Goal: Information Seeking & Learning: Learn about a topic

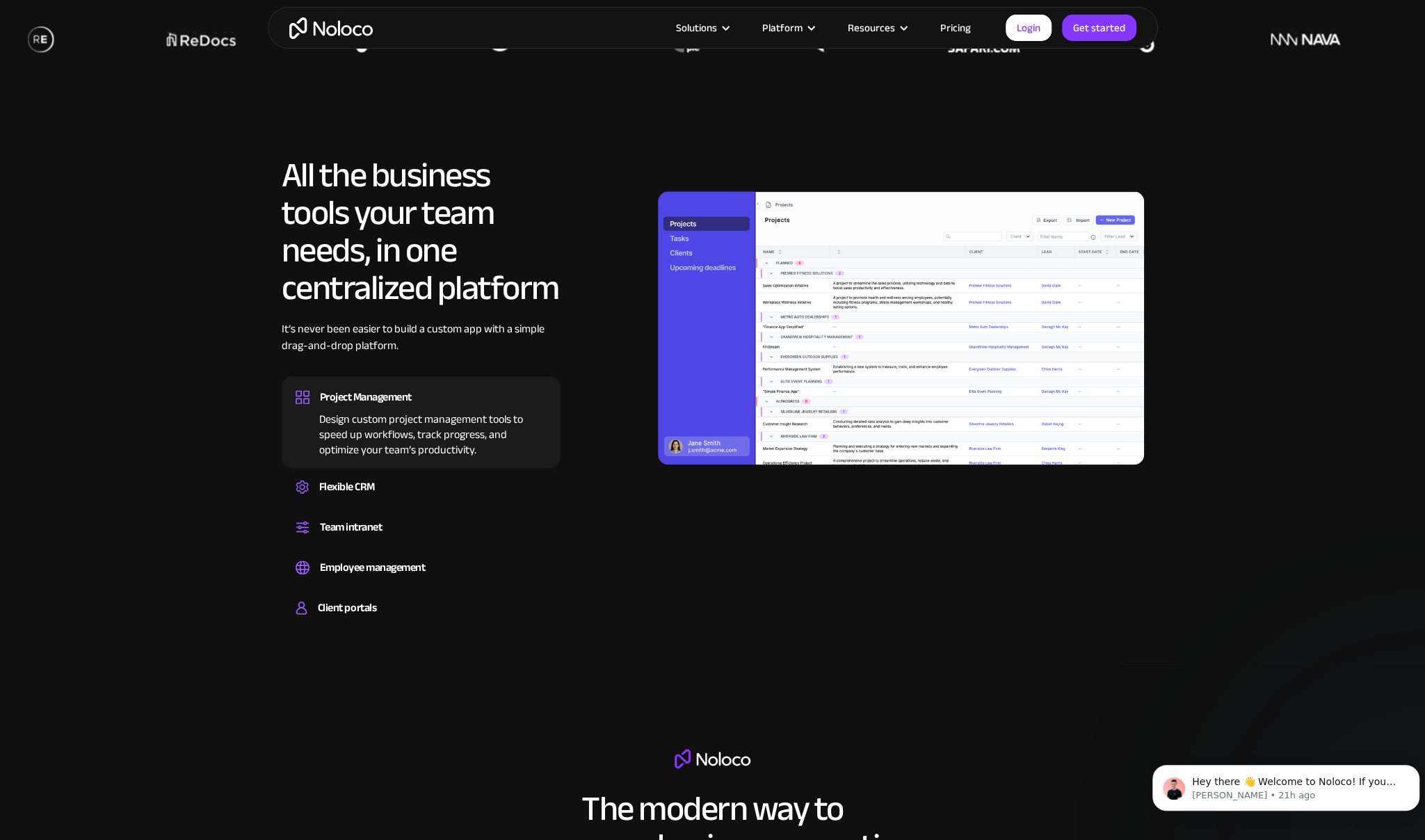
drag, startPoint x: 380, startPoint y: 411, endPoint x: 353, endPoint y: 426, distance: 30.9
click at [353, 426] on div "Design custom project management tools to speed up workflows, track progress, a…" at bounding box center [421, 432] width 250 height 50
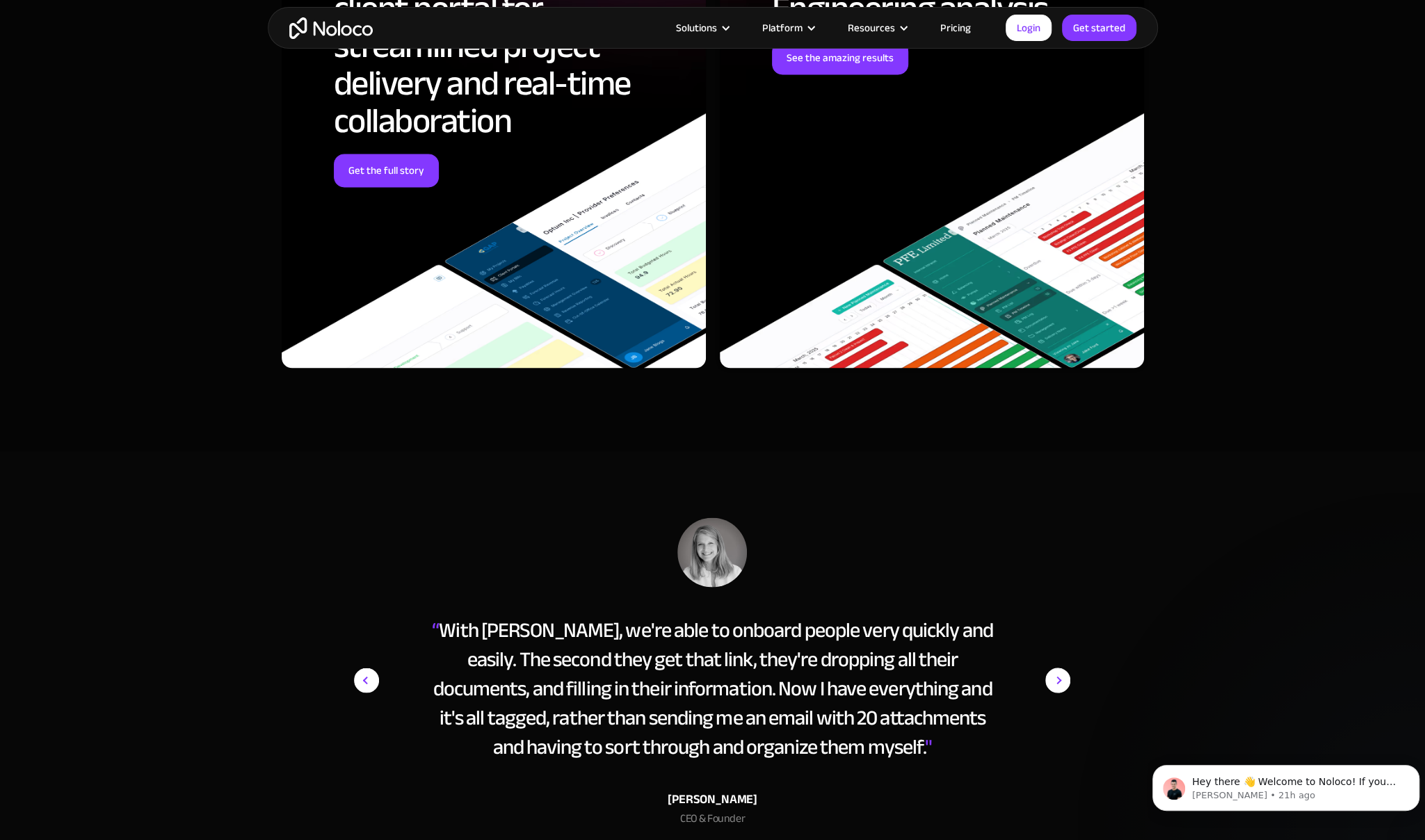
scroll to position [6111, 0]
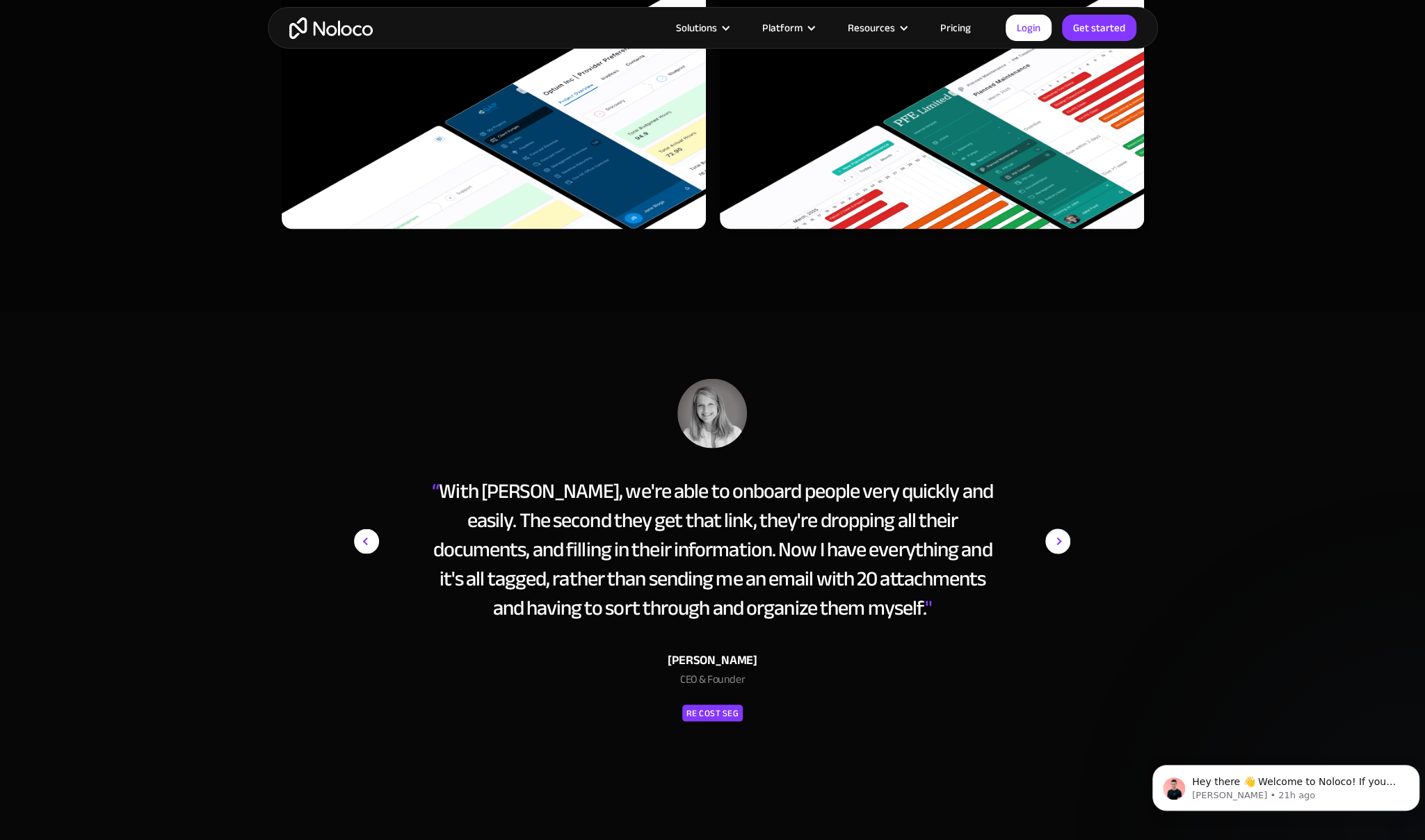
click at [1064, 539] on img "next slide" at bounding box center [1057, 541] width 25 height 325
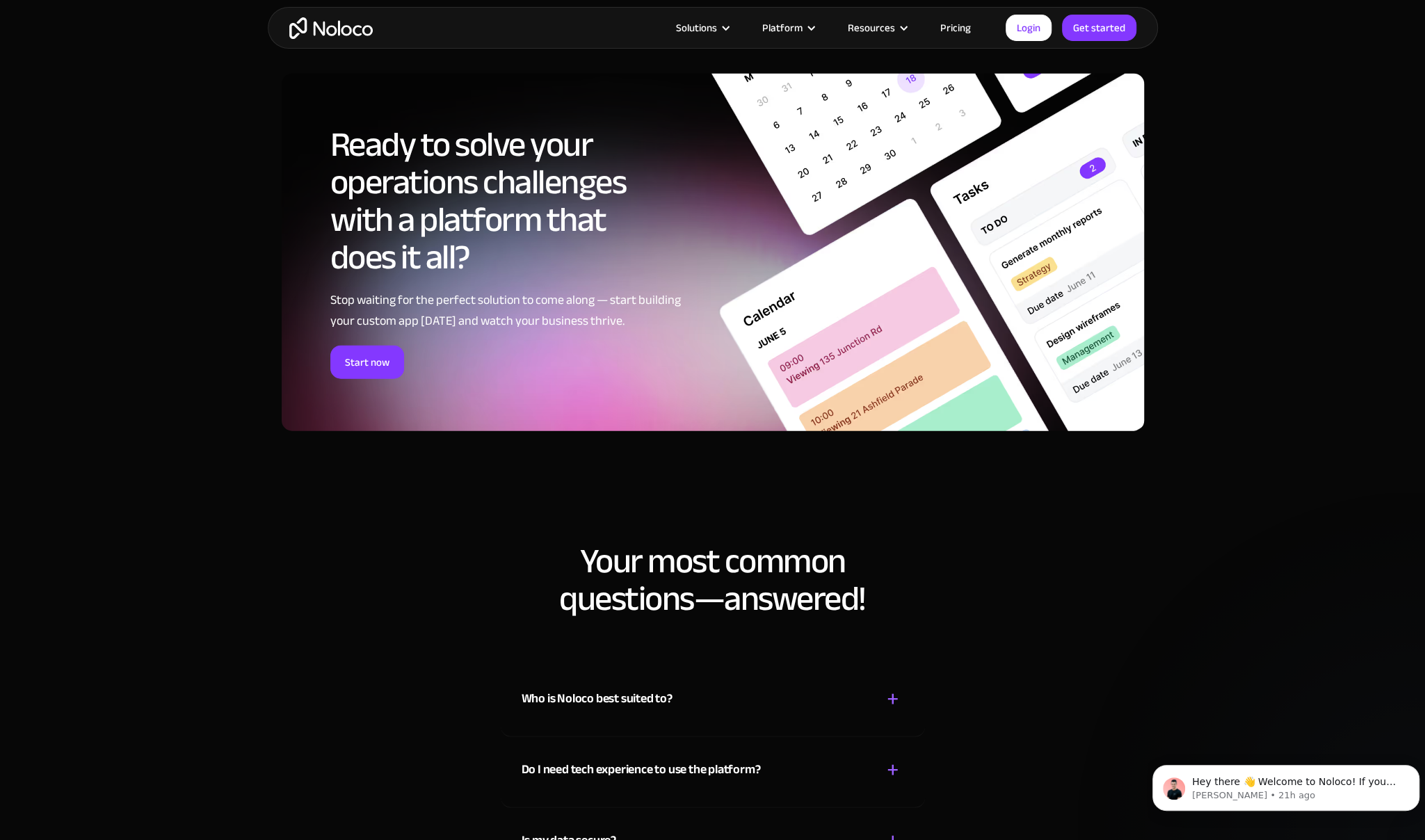
scroll to position [7085, 0]
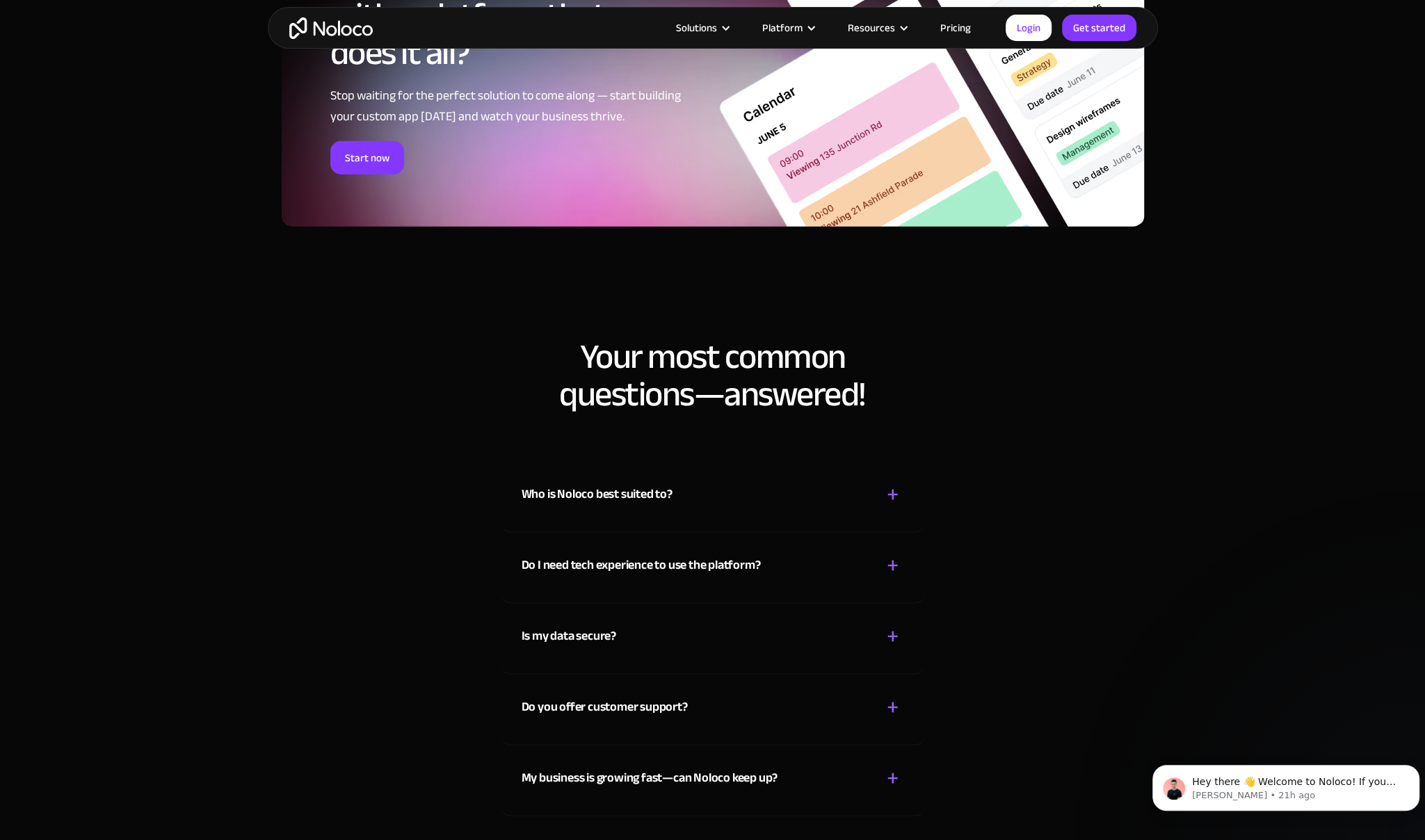
click at [893, 492] on div "+" at bounding box center [893, 495] width 13 height 24
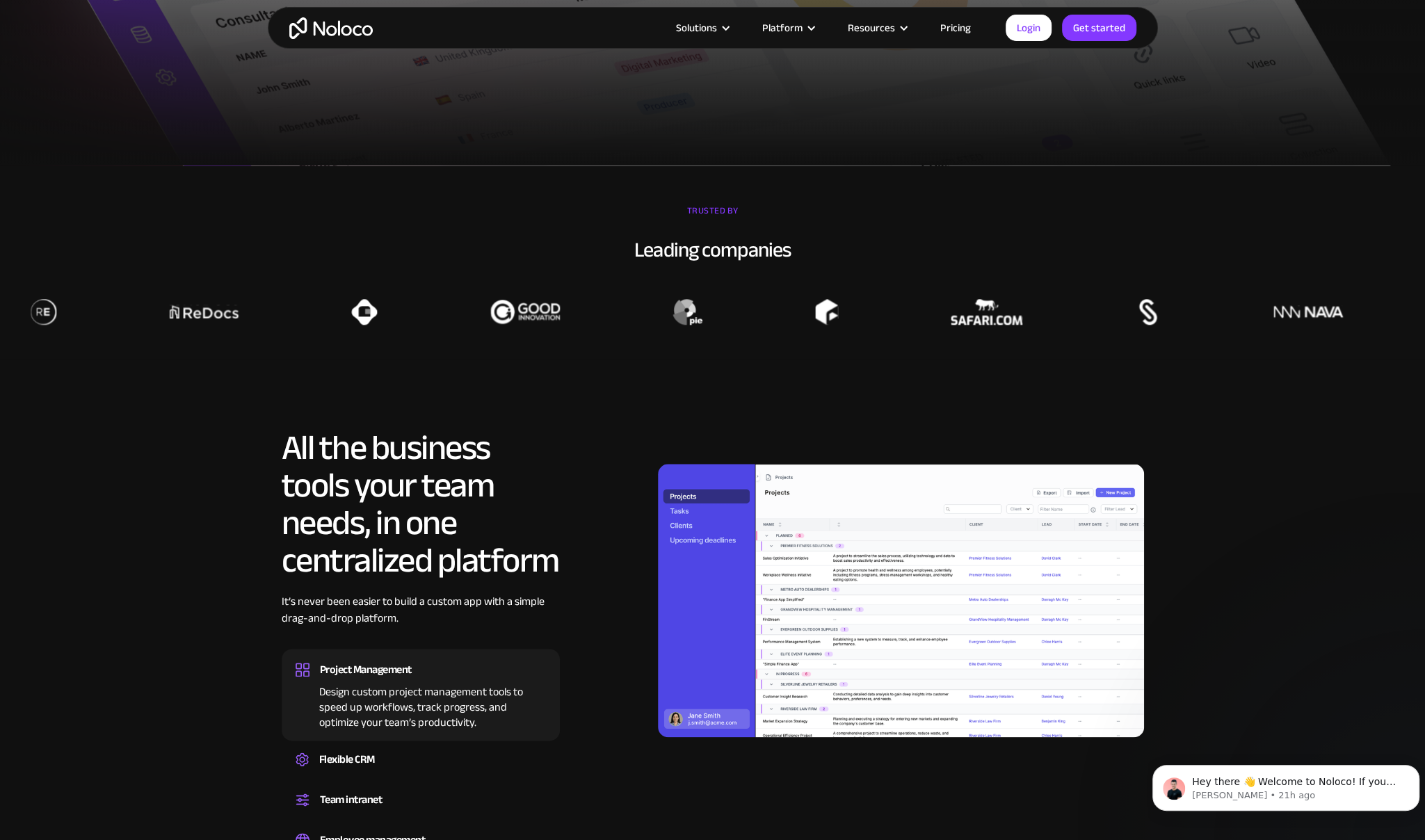
scroll to position [1320, 0]
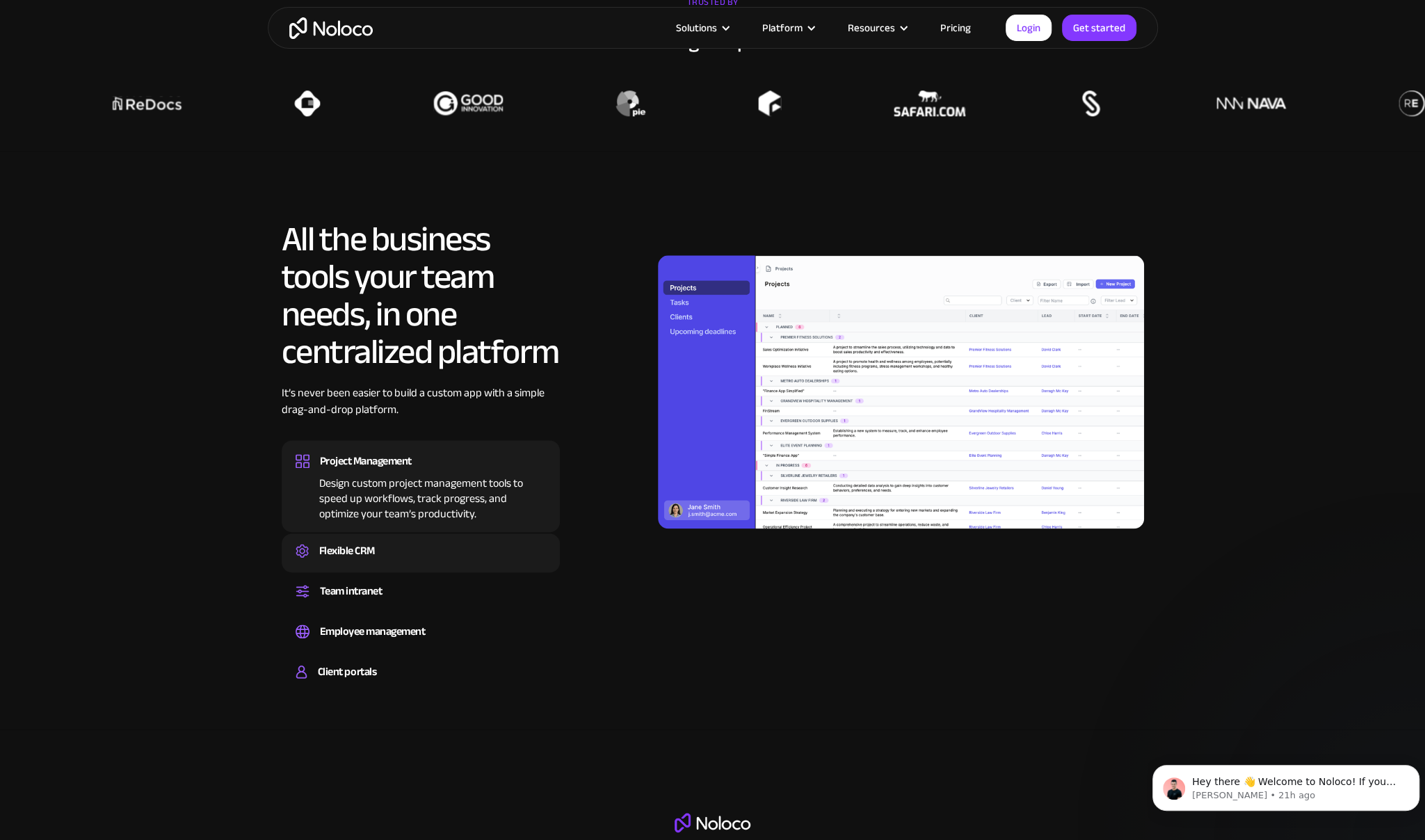
click at [374, 549] on div "Flexible CRM" at bounding box center [347, 550] width 55 height 21
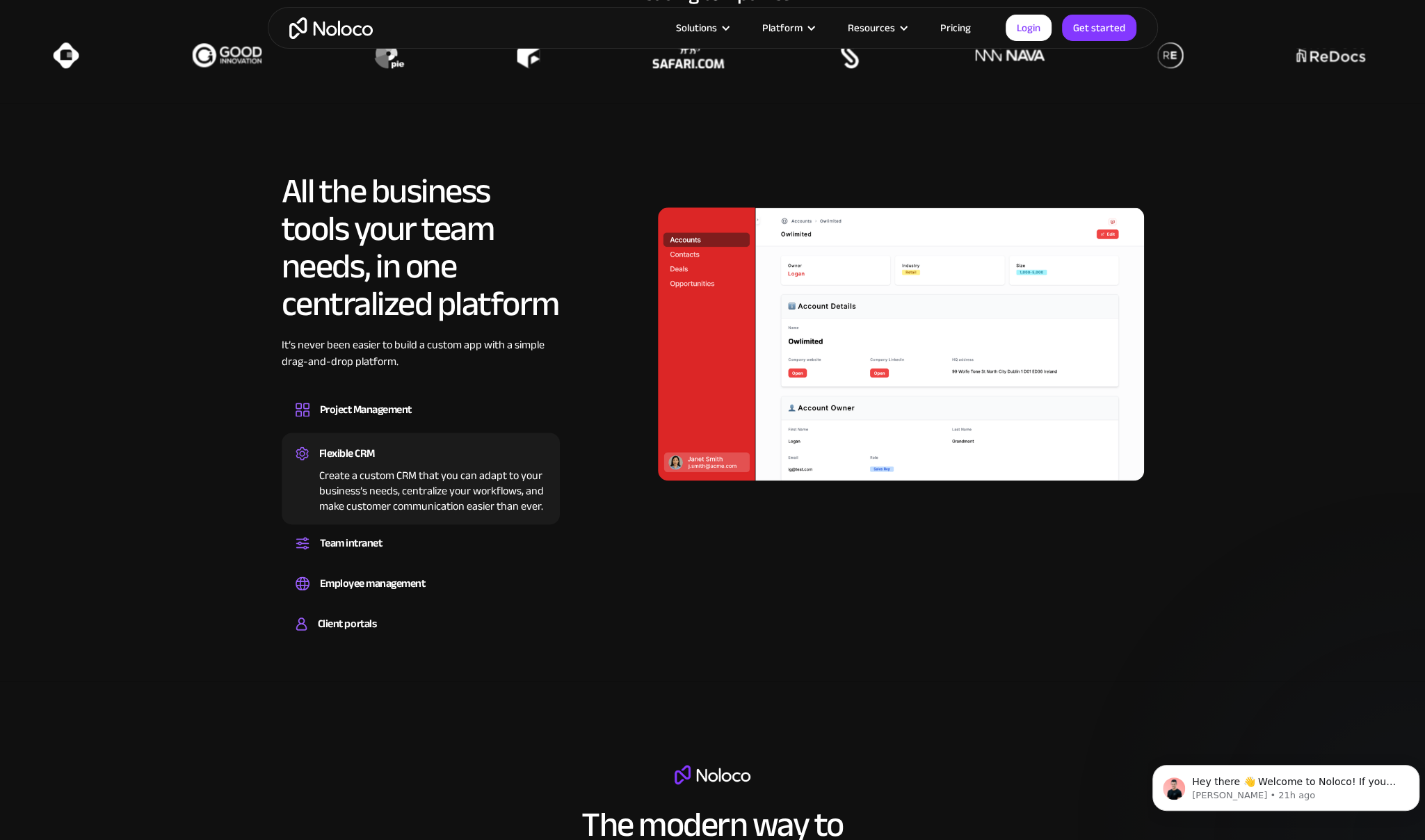
scroll to position [1390, 0]
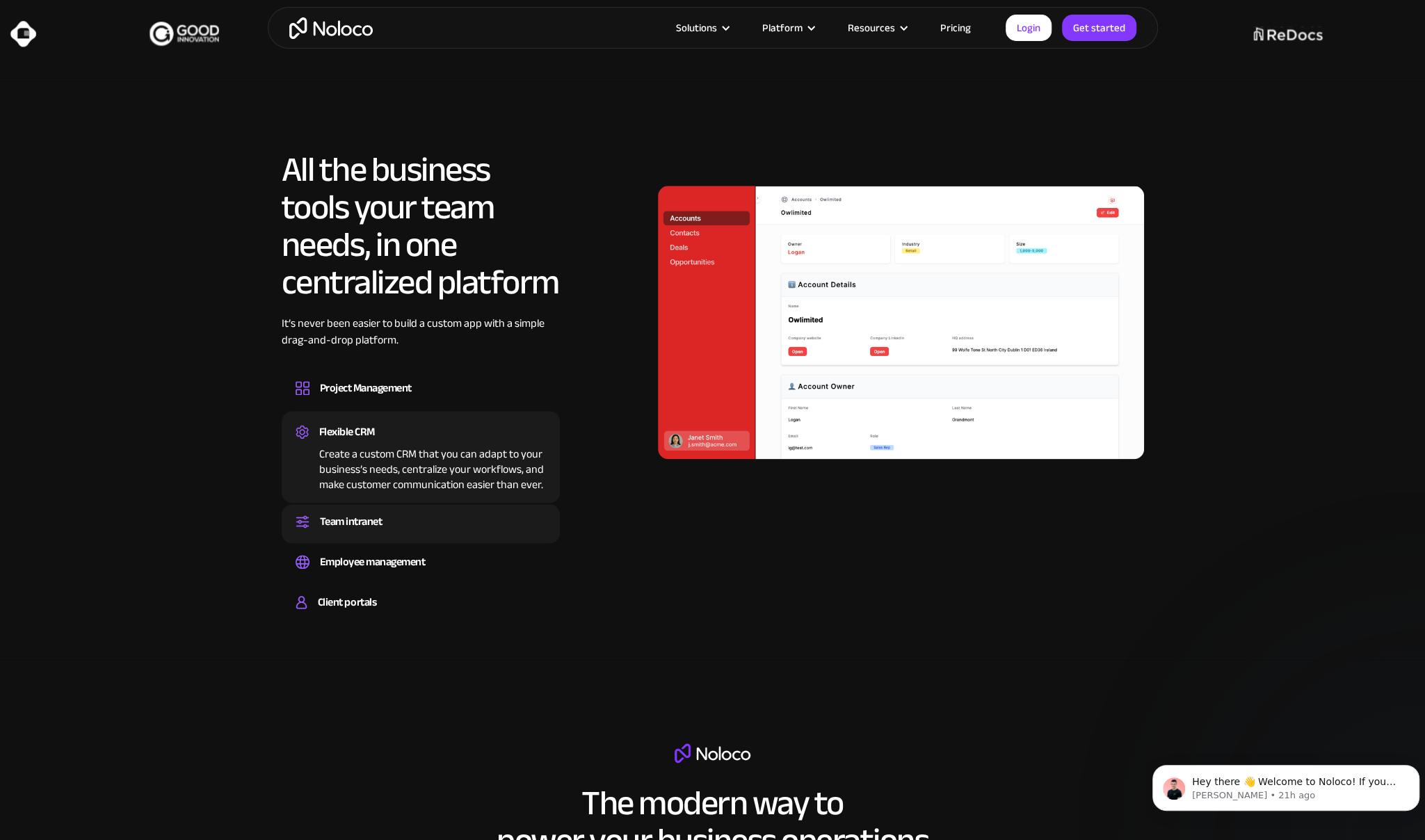
click at [343, 517] on div "Team intranet" at bounding box center [351, 521] width 63 height 21
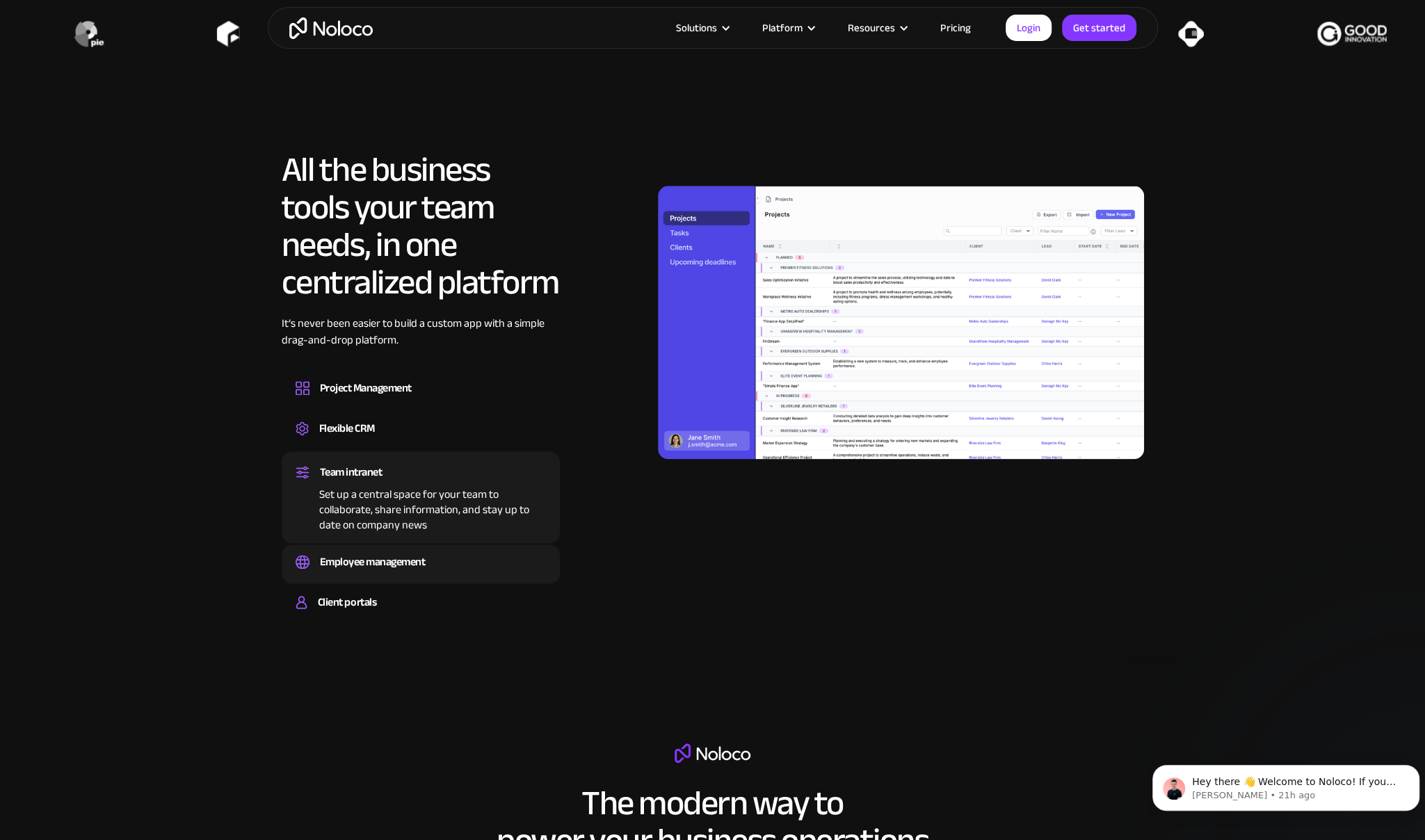
click at [393, 556] on div "Employee management" at bounding box center [373, 561] width 106 height 21
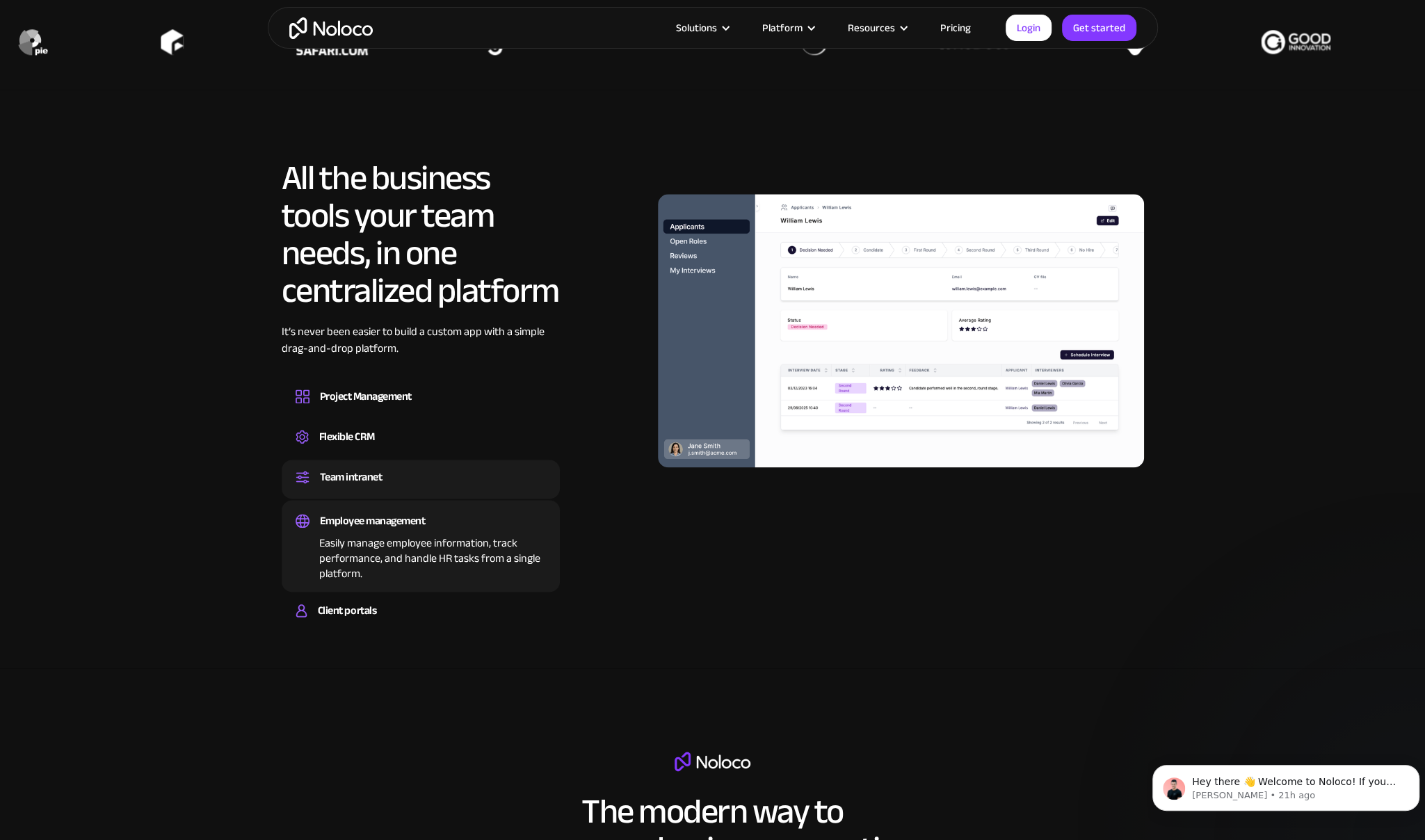
scroll to position [904, 0]
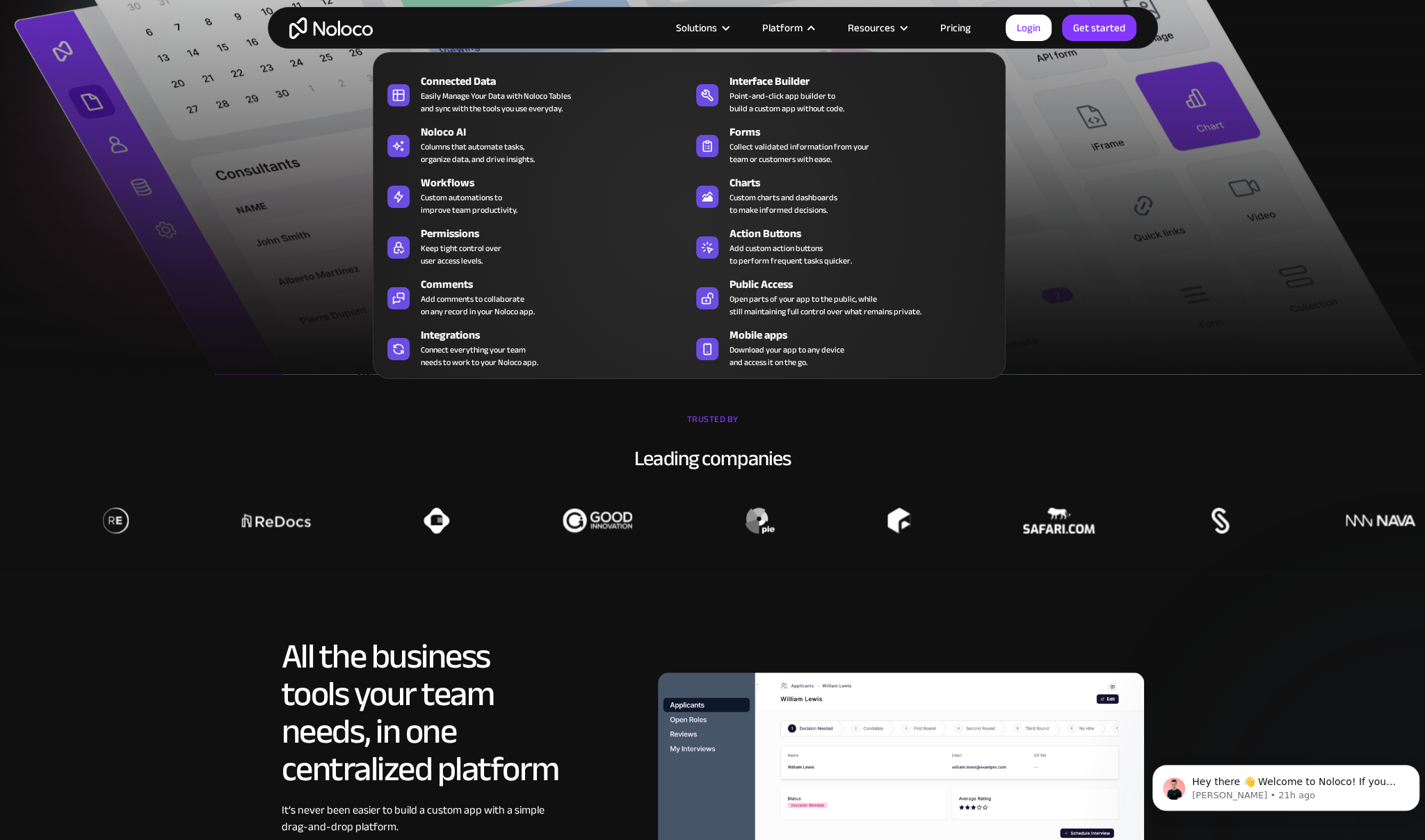
click at [789, 23] on div "Platform" at bounding box center [782, 27] width 41 height 18
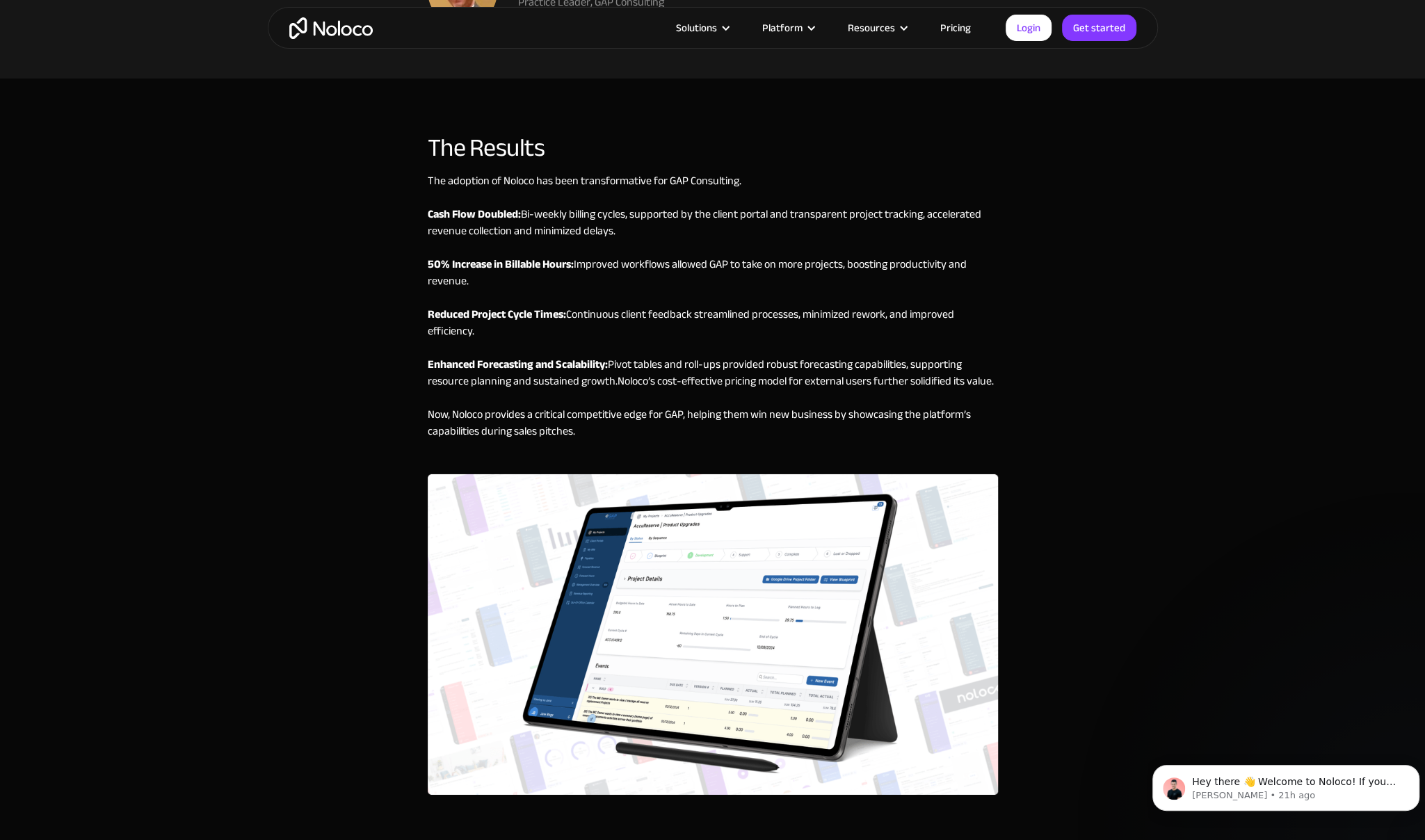
scroll to position [3545, 0]
